Goal: Information Seeking & Learning: Learn about a topic

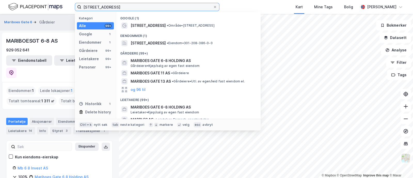
drag, startPoint x: 114, startPoint y: 7, endPoint x: 66, endPoint y: 7, distance: 48.6
click at [66, 7] on div "mariboes gate 6 Kategori Alle 99+ Google 1 Eiendommer 1 Gårdeiere 99+ Leietaker…" at bounding box center [206, 7] width 413 height 14
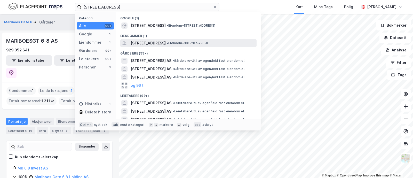
click at [136, 46] on span "[STREET_ADDRESS]" at bounding box center [148, 43] width 35 height 6
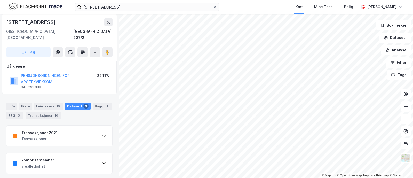
scroll to position [30, 0]
click at [63, 117] on div "Info [PERSON_NAME] 10 Datasett 3 Bygg 1 ESG 3 Transaksjoner 10 Transaksjoner 20…" at bounding box center [59, 148] width 106 height 105
click at [62, 126] on div "Transaksjoner 2021 Transaksjoner" at bounding box center [59, 135] width 106 height 21
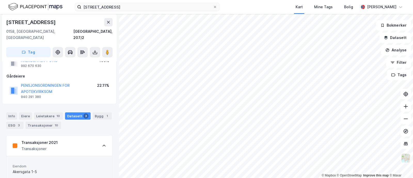
scroll to position [0, 0]
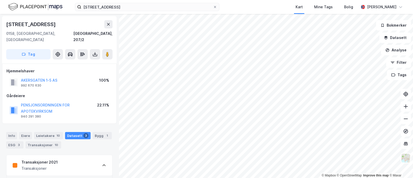
click at [87, 68] on div "Hjemmelshaver" at bounding box center [59, 71] width 106 height 6
drag, startPoint x: 40, startPoint y: 65, endPoint x: 6, endPoint y: 66, distance: 33.9
click at [6, 68] on div "Hjemmelshaver" at bounding box center [59, 71] width 106 height 6
click at [5, 64] on div "Hjemmelshaver AKERSGATEN 1-5 AS 992 670 630 100% Gårdeiere PENSJONSORDNINGEN FO…" at bounding box center [59, 94] width 115 height 60
drag, startPoint x: 5, startPoint y: 64, endPoint x: 37, endPoint y: 67, distance: 31.5
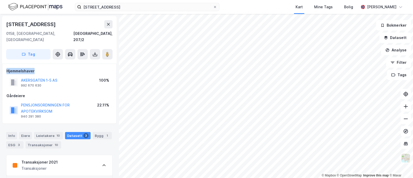
click at [37, 67] on div "Hjemmelshaver AKERSGATEN 1-5 AS 992 670 630 100% Gårdeiere PENSJONSORDNINGEN FO…" at bounding box center [59, 94] width 115 height 60
click at [37, 68] on div "Hjemmelshaver" at bounding box center [59, 71] width 106 height 6
drag, startPoint x: 38, startPoint y: 66, endPoint x: 4, endPoint y: 64, distance: 33.9
click at [4, 64] on div "Hjemmelshaver AKERSGATEN 1-5 AS 992 670 630 100% Gårdeiere PENSJONSORDNINGEN FO…" at bounding box center [59, 94] width 115 height 60
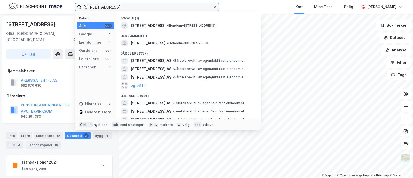
click at [110, 6] on input "akersgata 1" at bounding box center [147, 7] width 132 height 8
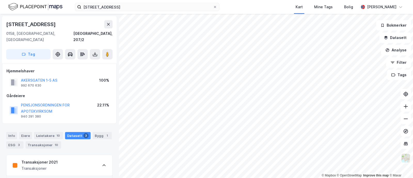
click at [49, 24] on div "Akersgata 1" at bounding box center [59, 24] width 106 height 8
drag, startPoint x: 41, startPoint y: 25, endPoint x: 4, endPoint y: 26, distance: 36.7
click at [4, 26] on div "Akersgata 1 0158, Oslo, Oslo Oslo, 207/2 Tag" at bounding box center [59, 40] width 115 height 48
click at [109, 28] on button at bounding box center [108, 24] width 8 height 8
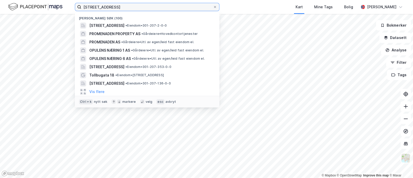
drag, startPoint x: 110, startPoint y: 7, endPoint x: 60, endPoint y: -3, distance: 50.9
click at [60, 0] on html "akersgata 1 Nylige søk (100) Akersgata 1, 0158, OSLO, OSLO • Eiendom • 301-207-…" at bounding box center [206, 89] width 413 height 178
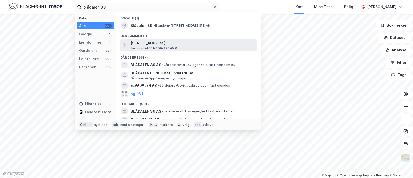
click at [152, 49] on span "Eiendom • 4601-209-296-0-0" at bounding box center [154, 48] width 47 height 4
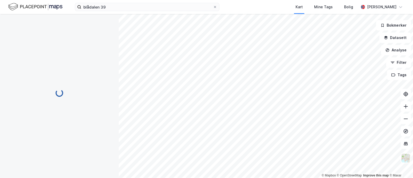
scroll to position [6, 0]
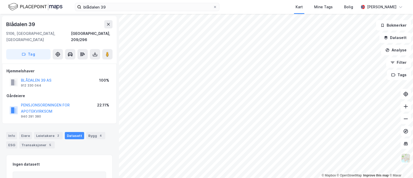
scroll to position [6, 0]
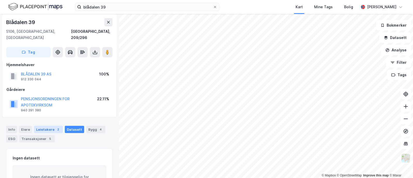
click at [57, 126] on div "Leietakere 2" at bounding box center [48, 129] width 29 height 7
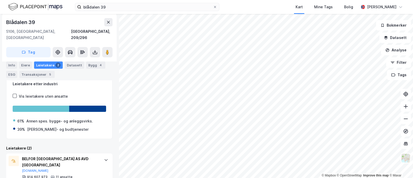
scroll to position [63, 0]
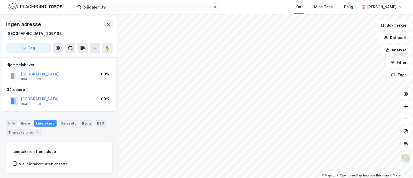
scroll to position [51, 0]
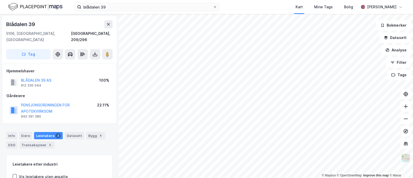
scroll to position [51, 0]
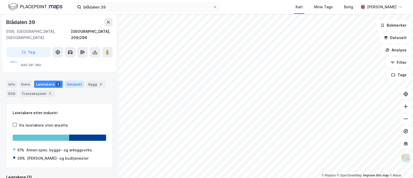
click at [70, 81] on div "Datasett" at bounding box center [74, 84] width 19 height 7
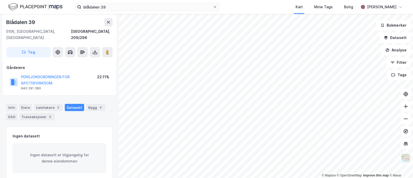
scroll to position [29, 0]
click at [50, 103] on div "Leietakere 2" at bounding box center [48, 106] width 29 height 7
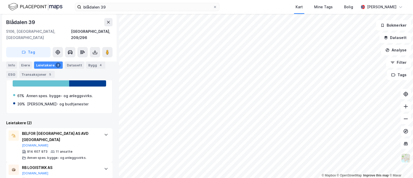
scroll to position [111, 0]
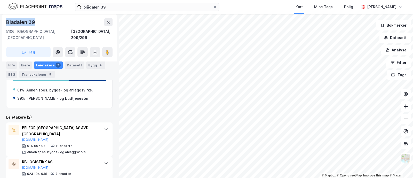
drag, startPoint x: 37, startPoint y: 21, endPoint x: 4, endPoint y: 19, distance: 33.6
click at [4, 19] on div "Blådalen 39 5106, Øvre Ervik, Vestland Bergen, 209/296 Tag" at bounding box center [59, 38] width 115 height 48
copy div "Blådalen 39"
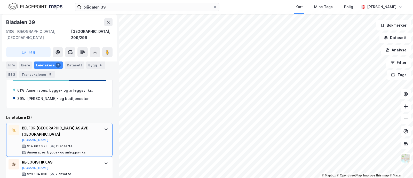
click at [56, 125] on div "BELFOR NORWAY AS AVD HORDALAND" at bounding box center [60, 131] width 77 height 12
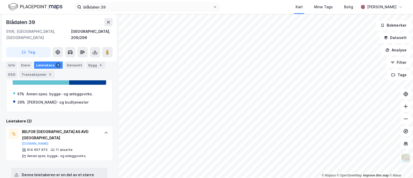
scroll to position [96, 0]
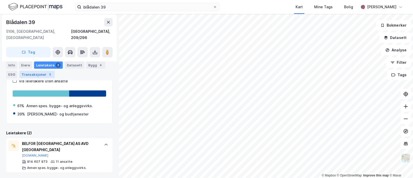
click at [33, 74] on div "Transaksjoner 5" at bounding box center [36, 74] width 35 height 7
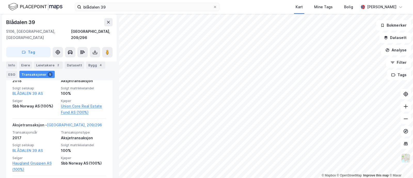
scroll to position [495, 0]
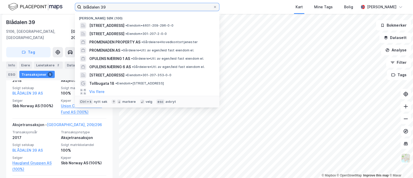
drag, startPoint x: 110, startPoint y: 6, endPoint x: 62, endPoint y: 4, distance: 47.3
click at [62, 4] on div "blådalen 39 Nylige søk (100) Blådalen 39, 5106, ØVRE ERVIK, BERGEN • Eiendom • …" at bounding box center [206, 7] width 413 height 14
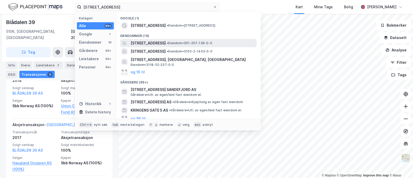
drag, startPoint x: 168, startPoint y: 42, endPoint x: 149, endPoint y: 46, distance: 20.0
click at [149, 46] on span "Kongens gate 5, 0153, OSLO, OSLO" at bounding box center [148, 43] width 35 height 6
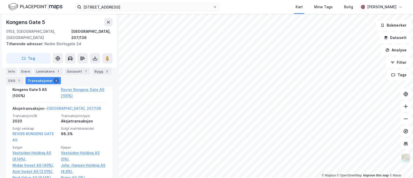
scroll to position [201, 0]
click at [76, 65] on div "Info Eiere Leietakere 1 Datasett 1 Bygg 2 ESG 1 Transaksjoner 5" at bounding box center [59, 74] width 119 height 25
click at [75, 68] on div "Datasett 1" at bounding box center [78, 71] width 26 height 7
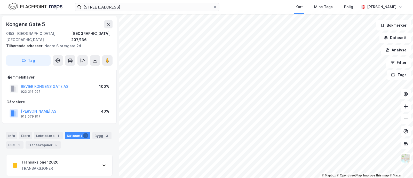
click at [70, 163] on div "Transaksjoner 2020 TRANSAKSJONER" at bounding box center [59, 165] width 106 height 21
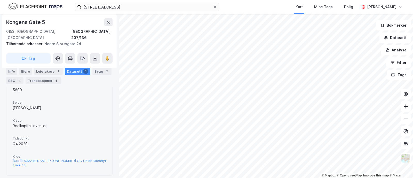
scroll to position [148, 0]
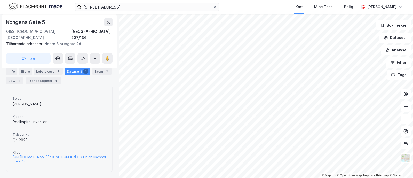
click at [88, 169] on div "Eiendom FIRST HOTEL GRIMS GRENKA Type Hotell Areal 5600 Selger Asmund Haare Kjø…" at bounding box center [59, 103] width 106 height 137
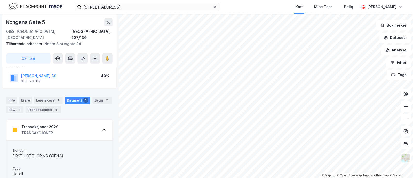
scroll to position [0, 0]
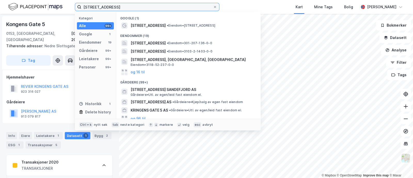
drag, startPoint x: 124, startPoint y: 10, endPoint x: 54, endPoint y: 9, distance: 69.8
click at [54, 9] on div "kongens gate 5 Kategori Alle 99+ Google 1 Eiendommer 19 Gårdeiere 99+ Leietaker…" at bounding box center [206, 7] width 413 height 14
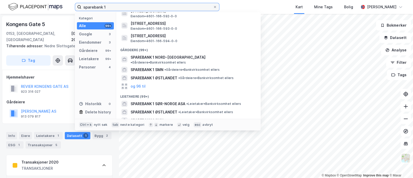
scroll to position [52, 0]
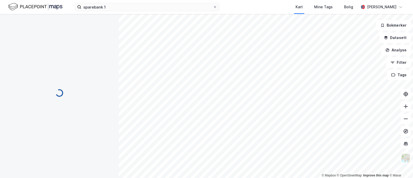
scroll to position [14, 0]
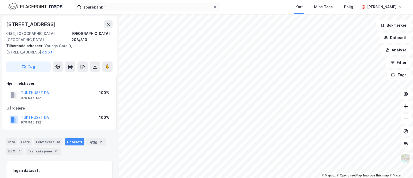
scroll to position [14, 0]
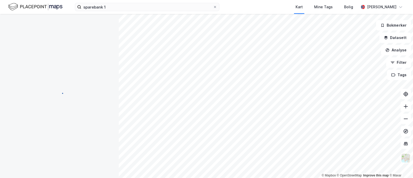
scroll to position [14, 0]
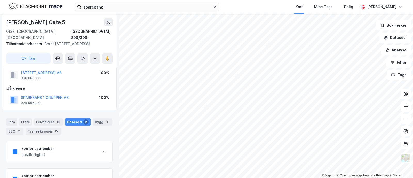
click at [32, 104] on div "975 966 372" at bounding box center [31, 103] width 20 height 4
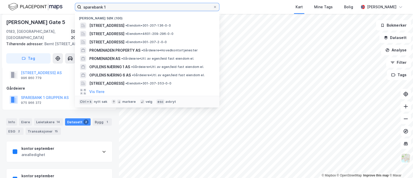
drag, startPoint x: 119, startPoint y: 7, endPoint x: 58, endPoint y: 7, distance: 61.0
click at [58, 7] on div "sparebank 1 Nylige søk (100) Kongens gate 5, 0153, OSLO, OSLO • Eiendom • 301-2…" at bounding box center [206, 7] width 413 height 14
paste input "975 966 372"
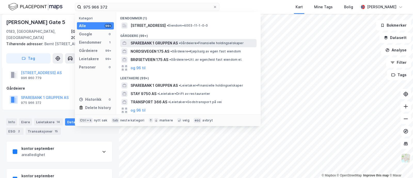
click at [159, 42] on span "SPAREBANK 1 GRUPPEN AS" at bounding box center [154, 43] width 47 height 6
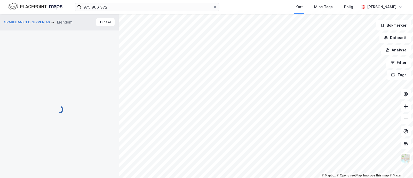
scroll to position [14, 0]
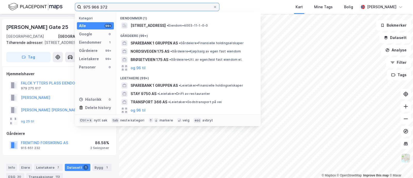
click at [111, 5] on input "975 966 372" at bounding box center [147, 7] width 132 height 8
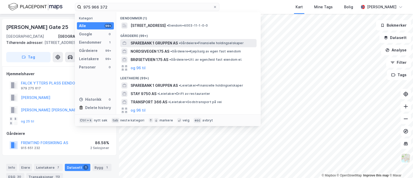
click at [155, 42] on span "SPAREBANK 1 GRUPPEN AS" at bounding box center [154, 43] width 47 height 6
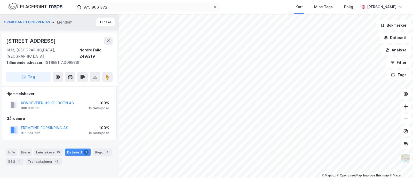
scroll to position [14, 0]
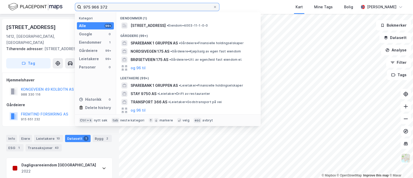
click at [147, 10] on input "975 966 372" at bounding box center [147, 7] width 132 height 8
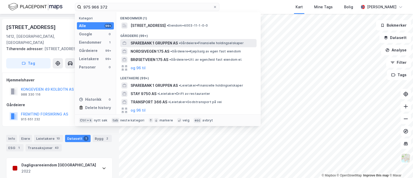
click at [148, 41] on span "SPAREBANK 1 GRUPPEN AS" at bounding box center [154, 43] width 47 height 6
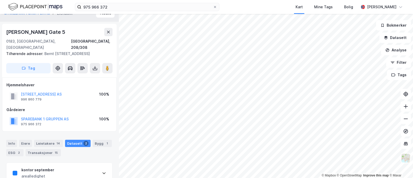
scroll to position [8, 0]
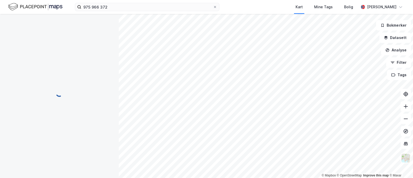
scroll to position [8, 0]
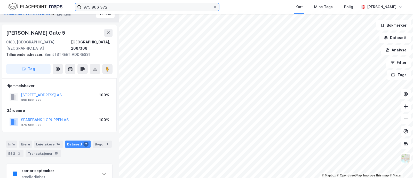
click at [112, 7] on input "975 966 372" at bounding box center [147, 7] width 132 height 8
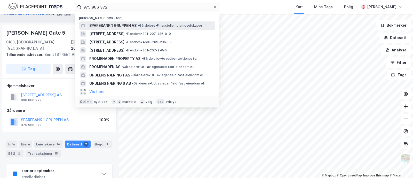
click at [128, 28] on span "SPAREBANK 1 GRUPPEN AS" at bounding box center [112, 25] width 47 height 6
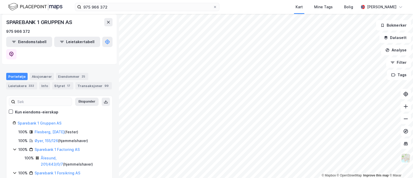
scroll to position [32, 0]
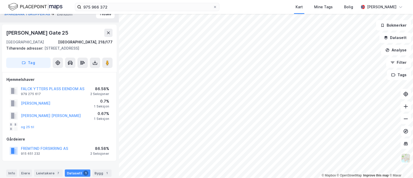
scroll to position [49, 0]
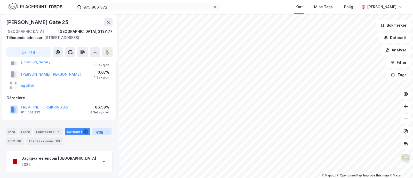
click at [94, 128] on div "Bygg 1" at bounding box center [102, 131] width 19 height 7
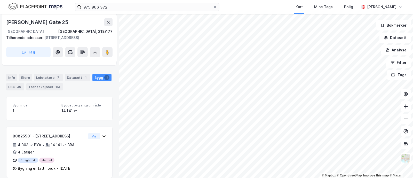
scroll to position [110, 0]
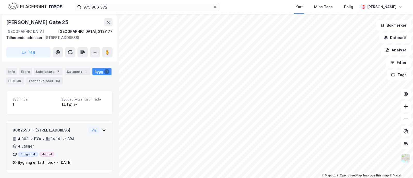
click at [94, 148] on div "80825501 - Bjerregaards gate 32 4 303 ㎡ BYA • 14 141 ㎡ BRA • 4 Etasjer Boligblo…" at bounding box center [60, 148] width 94 height 43
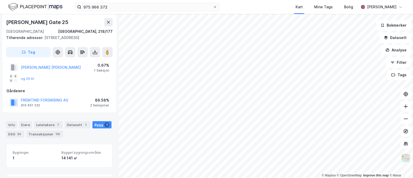
scroll to position [55, 0]
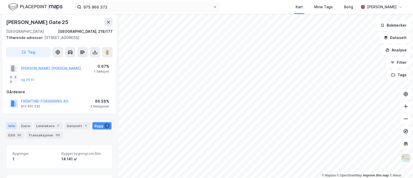
click at [10, 124] on div "Info" at bounding box center [11, 125] width 11 height 7
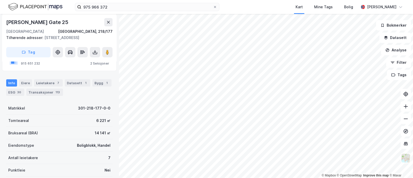
scroll to position [99, 0]
click at [44, 80] on div "Leietakere 7" at bounding box center [48, 82] width 29 height 7
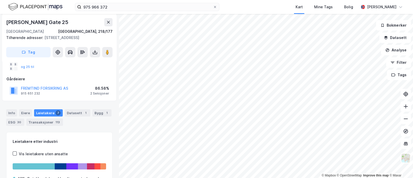
scroll to position [72, 0]
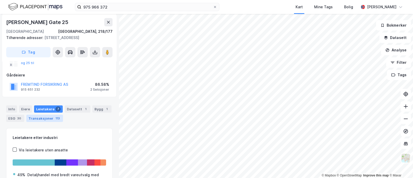
click at [51, 117] on div "Transaksjoner 113" at bounding box center [44, 118] width 37 height 7
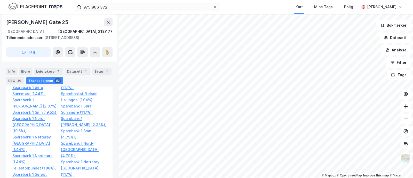
scroll to position [4206, 0]
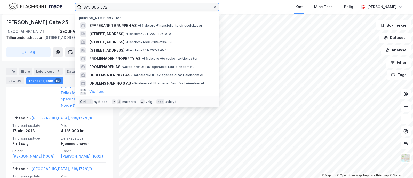
drag, startPoint x: 113, startPoint y: 10, endPoint x: 61, endPoint y: 7, distance: 52.0
click at [61, 7] on div "975 966 372 Nylige søk (100) SPAREBANK 1 GRUPPEN AS • Gårdeiere • Finansielle h…" at bounding box center [206, 7] width 413 height 14
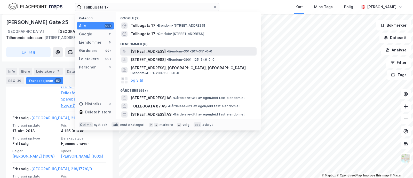
click at [146, 49] on span "Tollbugata 17, 0152, OSLO, OSLO" at bounding box center [148, 51] width 35 height 6
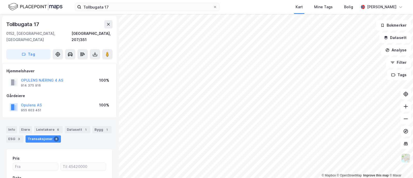
scroll to position [61, 0]
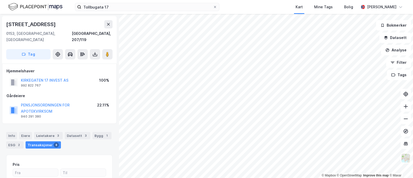
scroll to position [3, 0]
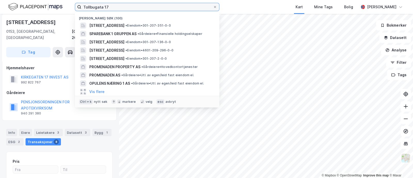
drag, startPoint x: 119, startPoint y: 6, endPoint x: 64, endPoint y: 4, distance: 55.1
click at [64, 4] on div "Tollbugata 17 Nylige søk (100) Tollbugata 17, 0152, OSLO, OSLO • Eiendom • 301-…" at bounding box center [206, 7] width 413 height 14
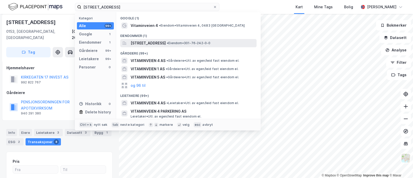
click at [140, 44] on span "Vitaminveien 4, 0483, OSLO, OSLO" at bounding box center [148, 43] width 35 height 6
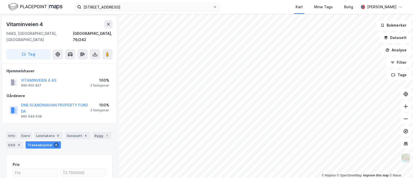
scroll to position [3, 0]
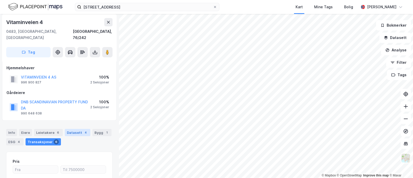
click at [77, 129] on div "Datasett 4" at bounding box center [78, 132] width 26 height 7
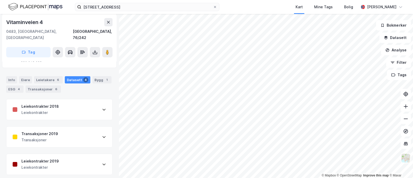
scroll to position [80, 0]
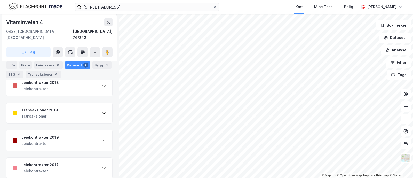
click at [65, 103] on div "Transaksjoner 2019 Transaksjoner" at bounding box center [59, 113] width 106 height 21
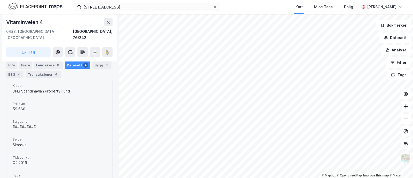
scroll to position [196, 0]
click at [123, 1] on div "vitaminveien 4 Kart Mine Tags Bolig Sondre Aarseth Skjerven" at bounding box center [206, 7] width 413 height 14
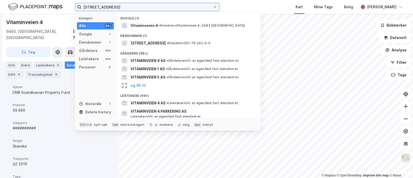
drag, startPoint x: 117, startPoint y: 4, endPoint x: 37, endPoint y: 14, distance: 80.4
click at [37, 14] on div "vitaminveien 4 Kategori Alle 99+ Google 1 Eiendommer 1 Gårdeiere 99+ Leietakere…" at bounding box center [206, 89] width 413 height 178
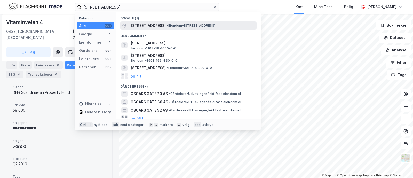
click at [155, 28] on span "Oscars gate 20" at bounding box center [148, 25] width 35 height 6
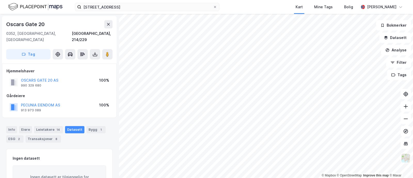
scroll to position [22, 0]
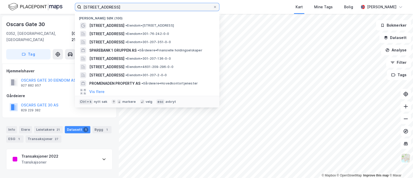
click at [120, 9] on input "oscars gate 20" at bounding box center [147, 7] width 132 height 8
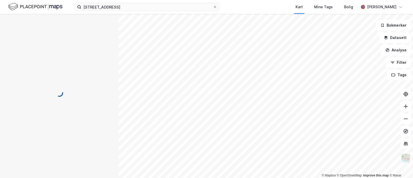
scroll to position [22, 0]
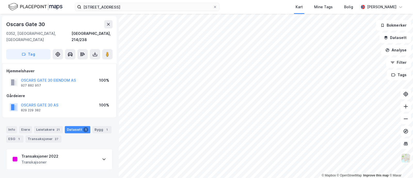
click at [84, 149] on div "Transaksjoner 2022 Transkajsoner" at bounding box center [59, 159] width 106 height 21
click at [0, 0] on button "OSCARS GATE 30 EIENDOM AS" at bounding box center [0, 0] width 0 height 0
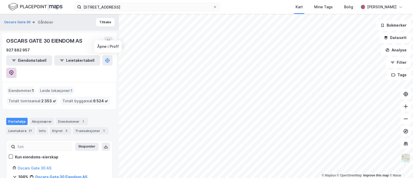
click at [14, 70] on icon at bounding box center [11, 72] width 5 height 5
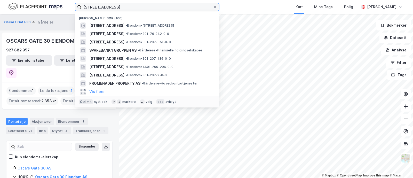
drag, startPoint x: 121, startPoint y: 9, endPoint x: 56, endPoint y: 10, distance: 65.4
click at [56, 10] on div "oscars gate 20 Nylige søk (100) Oscars gate 20 • Eiendom • Oscars gate 20, 0352…" at bounding box center [206, 7] width 413 height 14
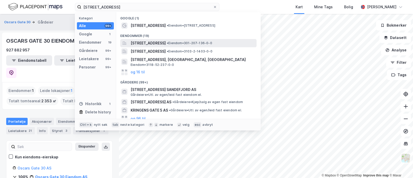
click at [161, 42] on span "Kongens gate 5, 0153, OSLO, OSLO" at bounding box center [148, 43] width 35 height 6
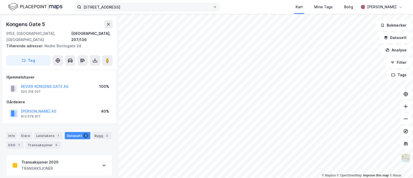
click at [123, 9] on div "kongens gate 5 Kart Mine Tags Bolig Sondre Aarseth Skjerven © Mapbox © OpenStre…" at bounding box center [206, 89] width 413 height 178
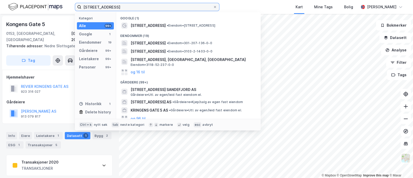
drag, startPoint x: 123, startPoint y: 9, endPoint x: 68, endPoint y: 9, distance: 54.3
click at [68, 9] on div "kongens gate 5 Kategori Alle 99+ Google 1 Eiendommer 19 Gårdeiere 99+ Leietaker…" at bounding box center [206, 7] width 413 height 14
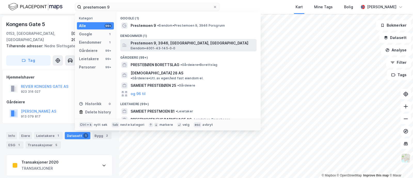
click at [145, 45] on span "Prestemoen 9, 3946, PORSGRUNN, PORSGRUNN" at bounding box center [193, 43] width 124 height 6
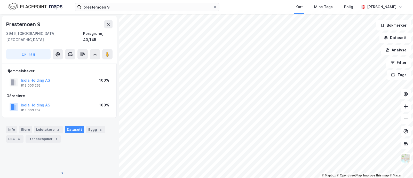
scroll to position [5, 0]
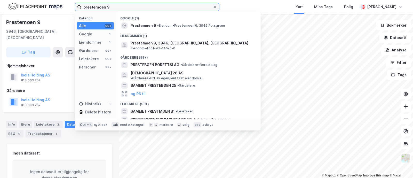
drag, startPoint x: 110, startPoint y: 5, endPoint x: 47, endPoint y: 7, distance: 62.8
click at [47, 7] on div "prestemoen 9 Kategori Alle 99+ Google 1 Eiendommer 1 Gårdeiere 99+ Leietakere 9…" at bounding box center [206, 7] width 413 height 14
click at [113, 7] on input "prestemoen 9" at bounding box center [147, 7] width 132 height 8
drag, startPoint x: 137, startPoint y: 3, endPoint x: 64, endPoint y: 6, distance: 73.4
click at [64, 6] on div "prestemoen 9 Kategori Alle 99+ Google 1 Eiendommer 1 Gårdeiere 99+ Leietakere 9…" at bounding box center [206, 7] width 413 height 14
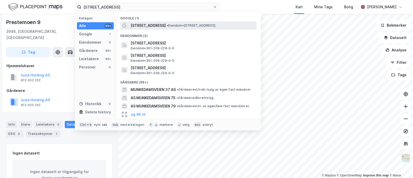
click at [164, 28] on span "Munkedamsveien 45" at bounding box center [148, 25] width 35 height 6
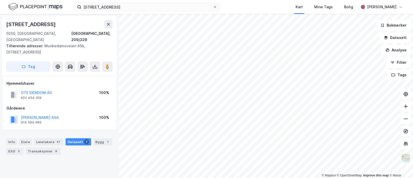
scroll to position [5, 0]
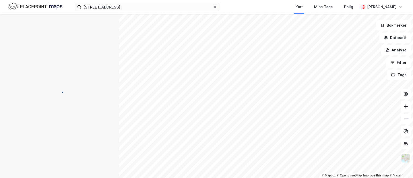
scroll to position [4, 0]
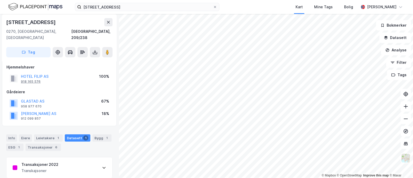
click at [27, 80] on div "918 165 576" at bounding box center [31, 82] width 20 height 4
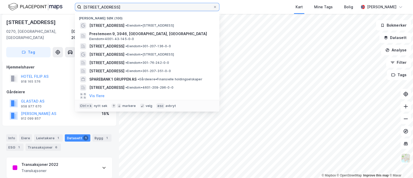
drag, startPoint x: 131, startPoint y: 7, endPoint x: 61, endPoint y: 10, distance: 70.4
click at [61, 10] on div "munkedamsveien 45 Nylige søk (100) Munkedamsveien 45 • Eiendom • Munkedamsveien…" at bounding box center [206, 7] width 413 height 14
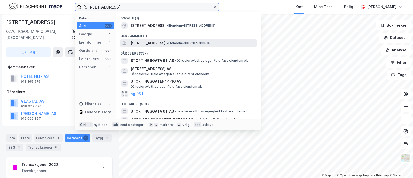
type input "stortingsgata 6"
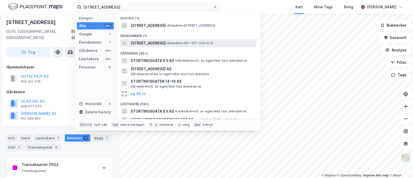
click at [146, 41] on span "Stortingsgata 6, 0161, OSLO, OSLO" at bounding box center [148, 43] width 35 height 6
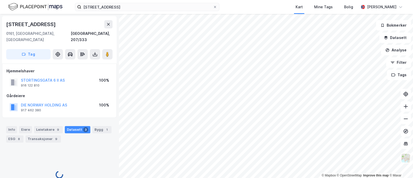
scroll to position [4, 0]
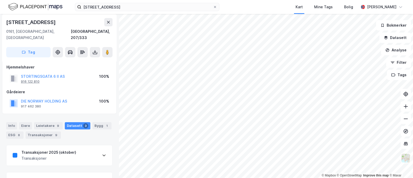
click at [30, 80] on div "916 122 810" at bounding box center [30, 82] width 19 height 4
